Goal: Task Accomplishment & Management: Manage account settings

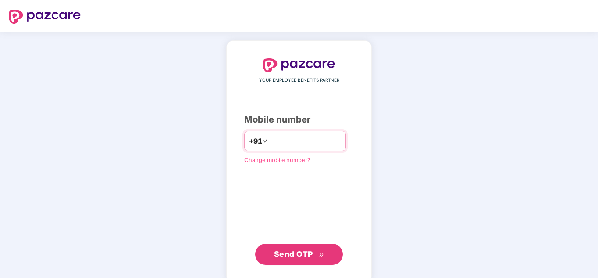
type input "**********"
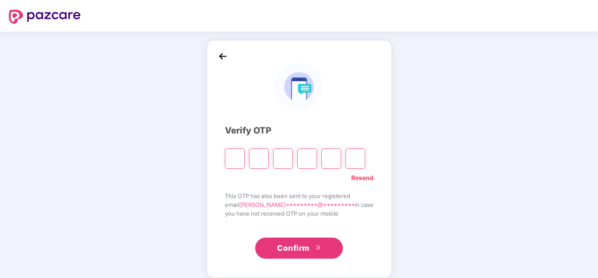
type input "*"
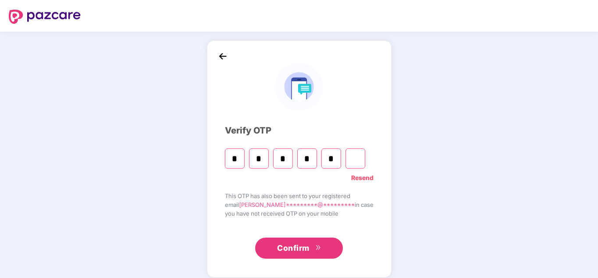
type input "*"
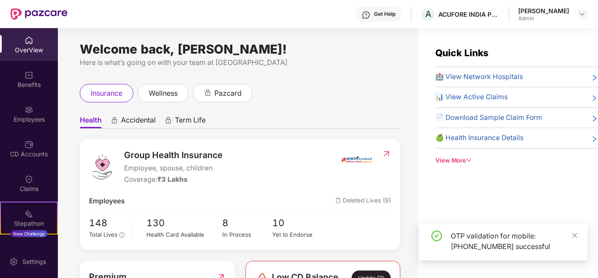
click at [27, 46] on div "OverView" at bounding box center [29, 50] width 58 height 9
click at [23, 92] on div "Benefits" at bounding box center [29, 79] width 58 height 33
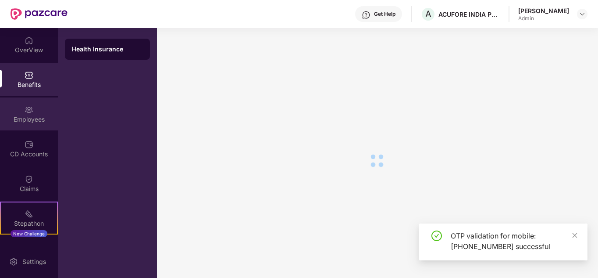
click at [24, 117] on div "Employees" at bounding box center [29, 119] width 58 height 9
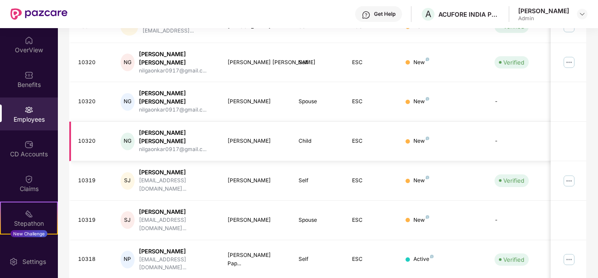
scroll to position [269, 0]
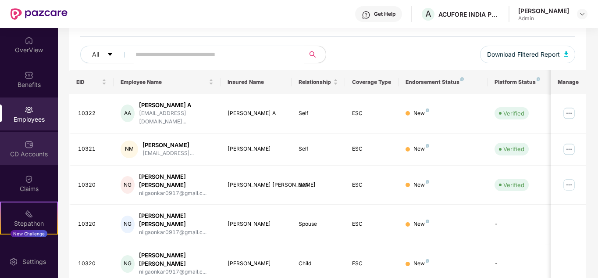
click at [47, 159] on div "CD Accounts" at bounding box center [29, 148] width 58 height 33
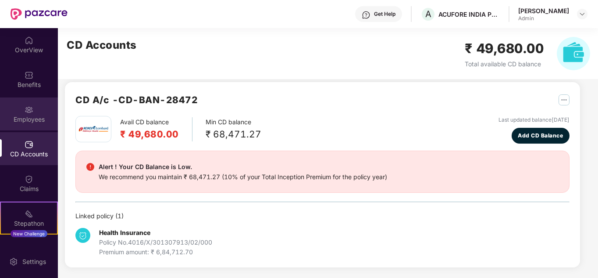
scroll to position [7, 0]
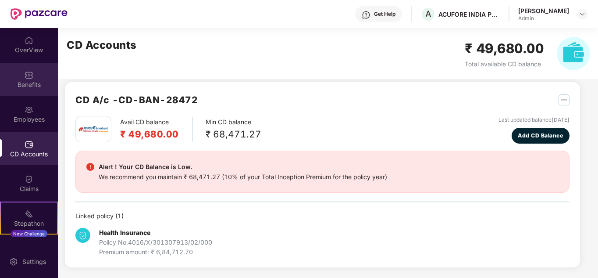
click at [28, 79] on img at bounding box center [29, 75] width 9 height 9
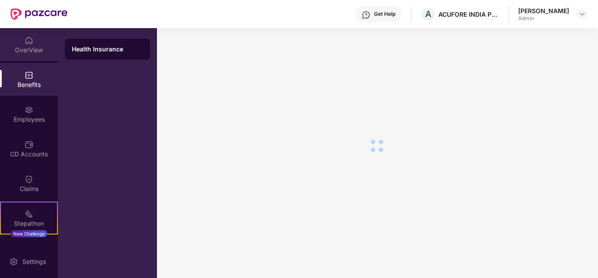
click at [31, 50] on div "OverView" at bounding box center [29, 50] width 58 height 9
